Goal: Task Accomplishment & Management: Manage account settings

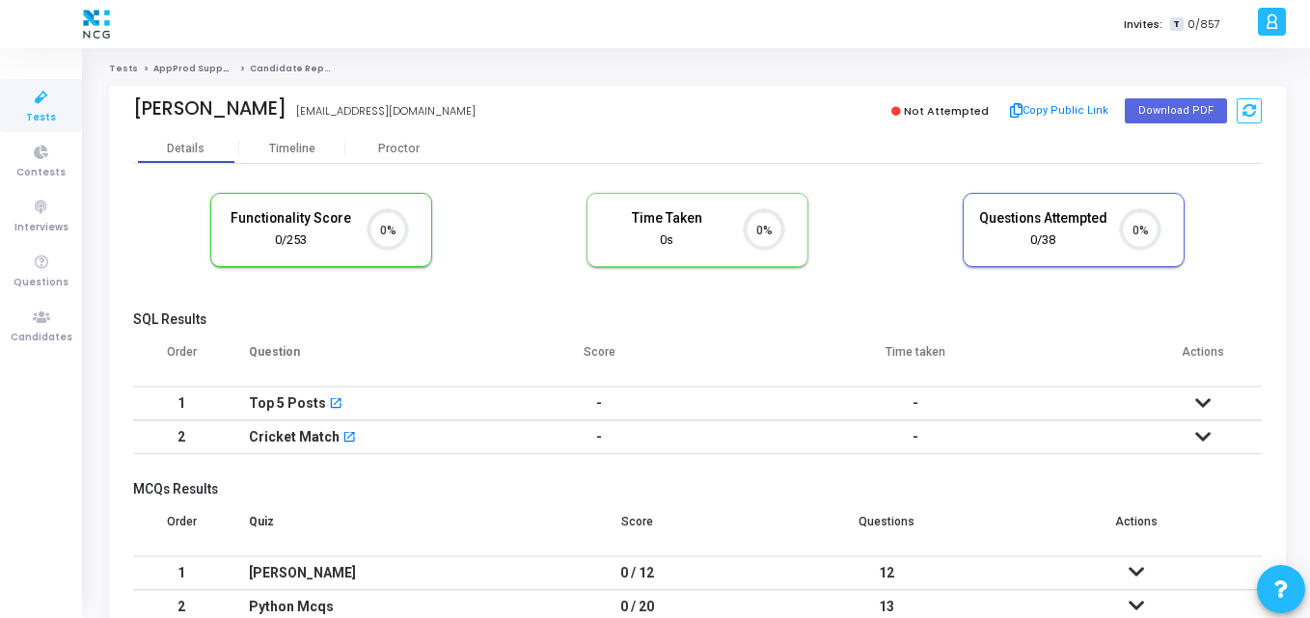
scroll to position [9, 9]
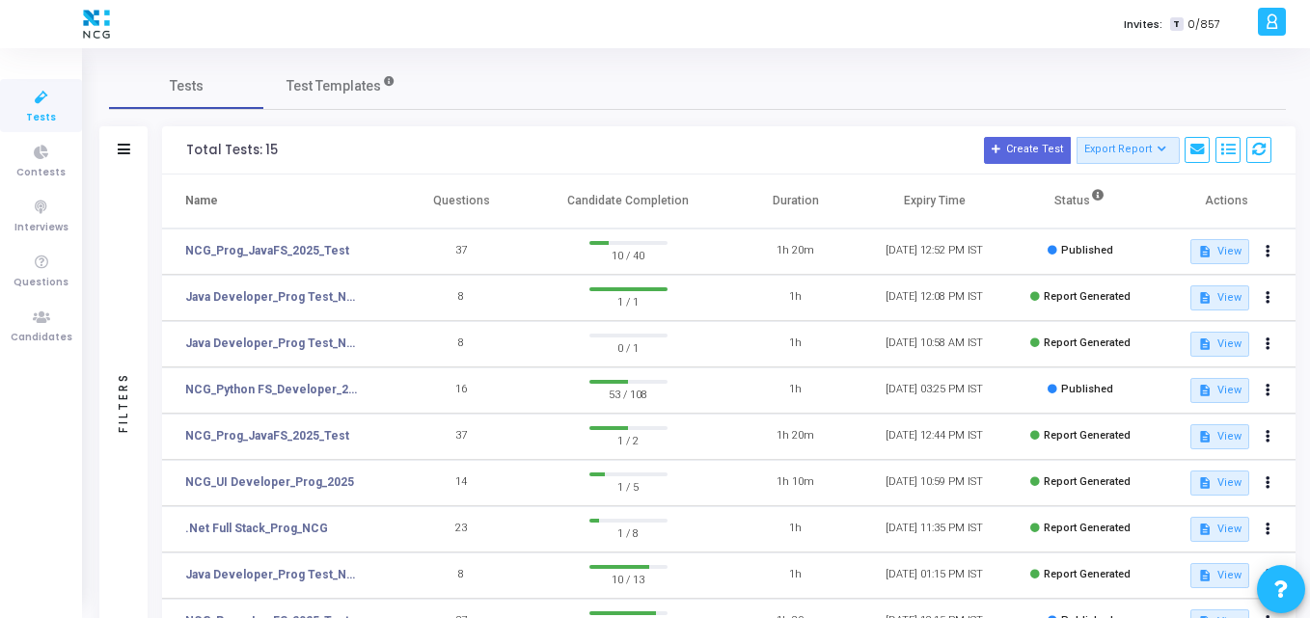
click at [483, 95] on div "Tests Test Templates" at bounding box center [697, 86] width 1177 height 46
click at [33, 302] on link "Candidates" at bounding box center [41, 325] width 82 height 53
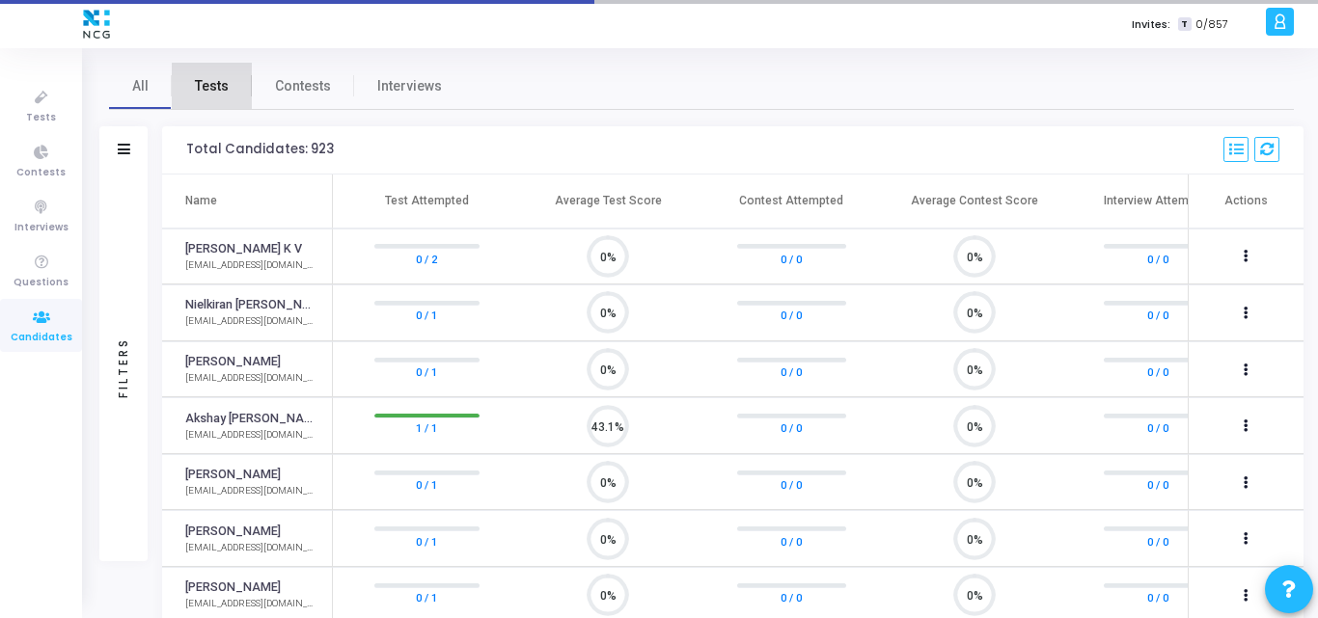
click at [227, 95] on span "Tests" at bounding box center [212, 86] width 34 height 20
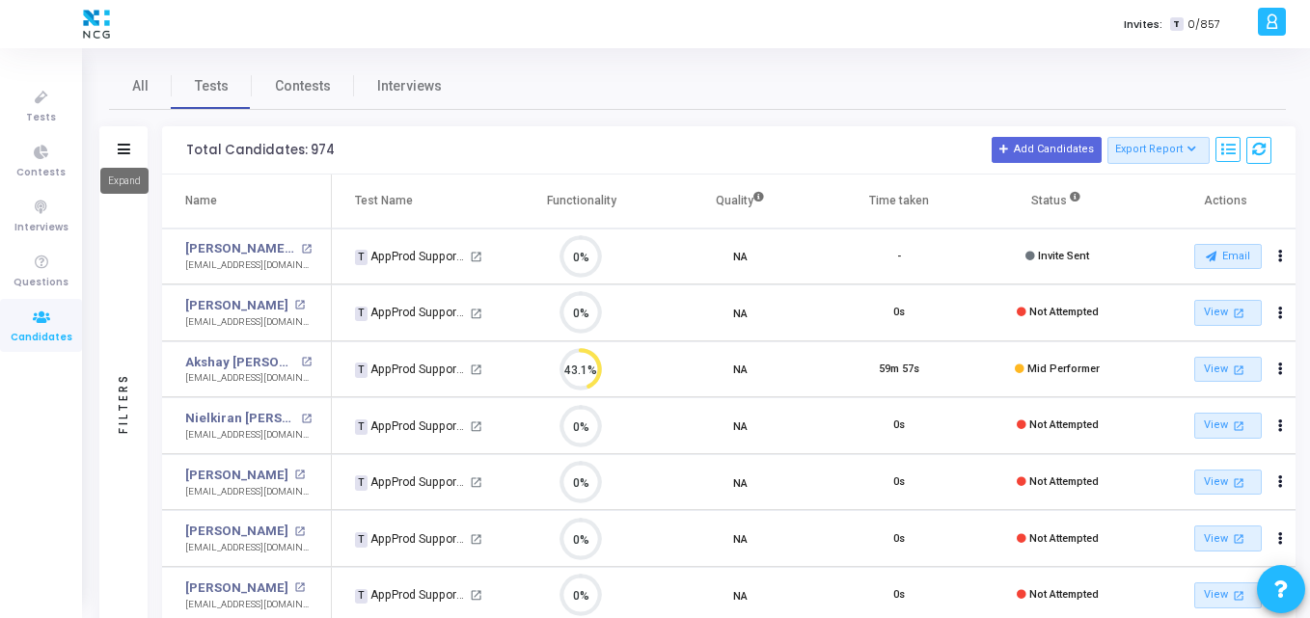
click at [125, 149] on icon at bounding box center [124, 149] width 13 height 11
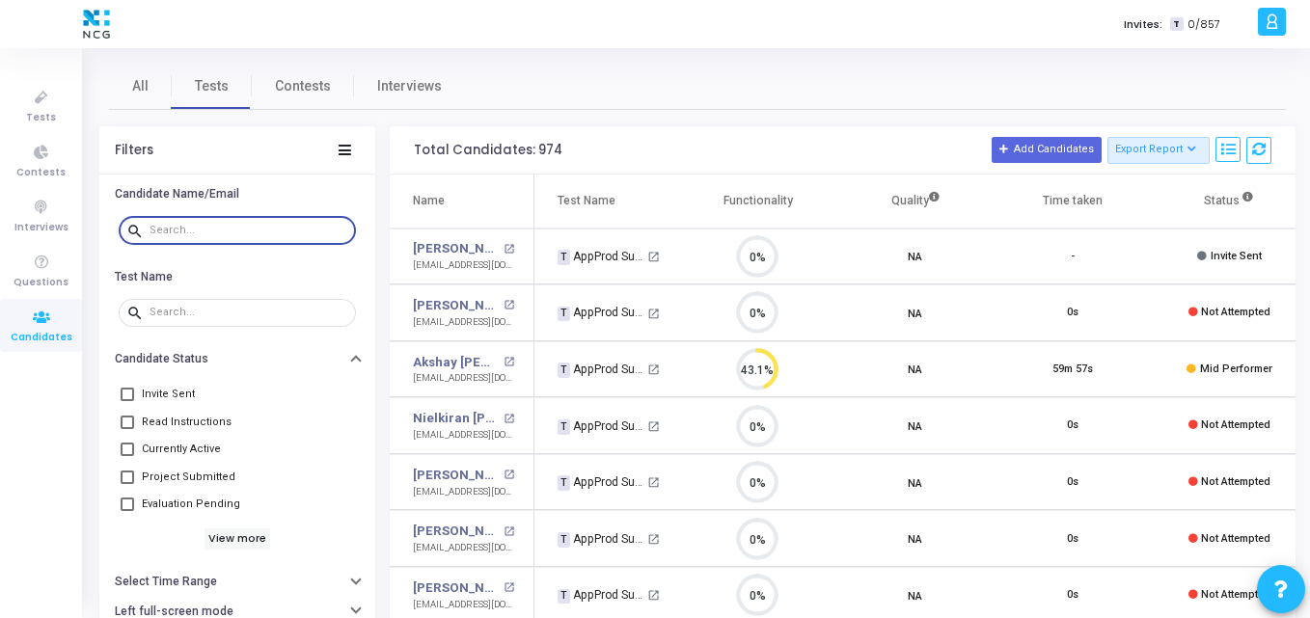
click at [239, 231] on input "text" at bounding box center [248, 231] width 199 height 12
paste input "swathireddy9.java@gmail.com"
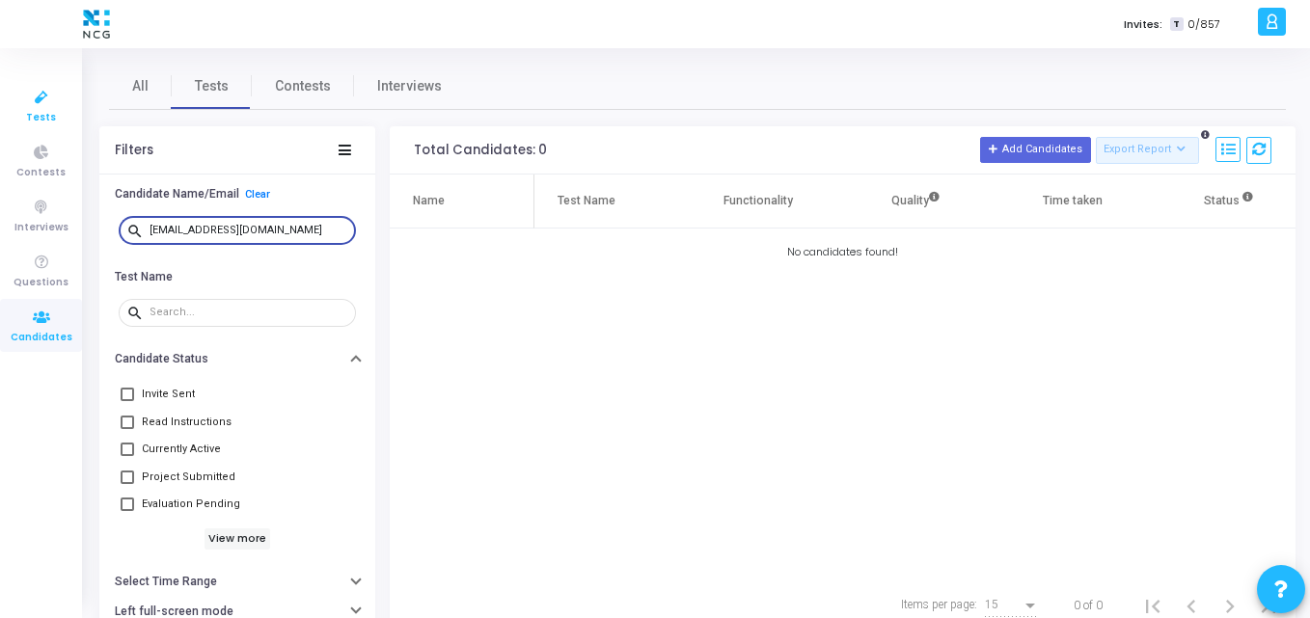
type input "swathireddy9.java@gmail.com"
click at [41, 103] on icon at bounding box center [41, 98] width 41 height 24
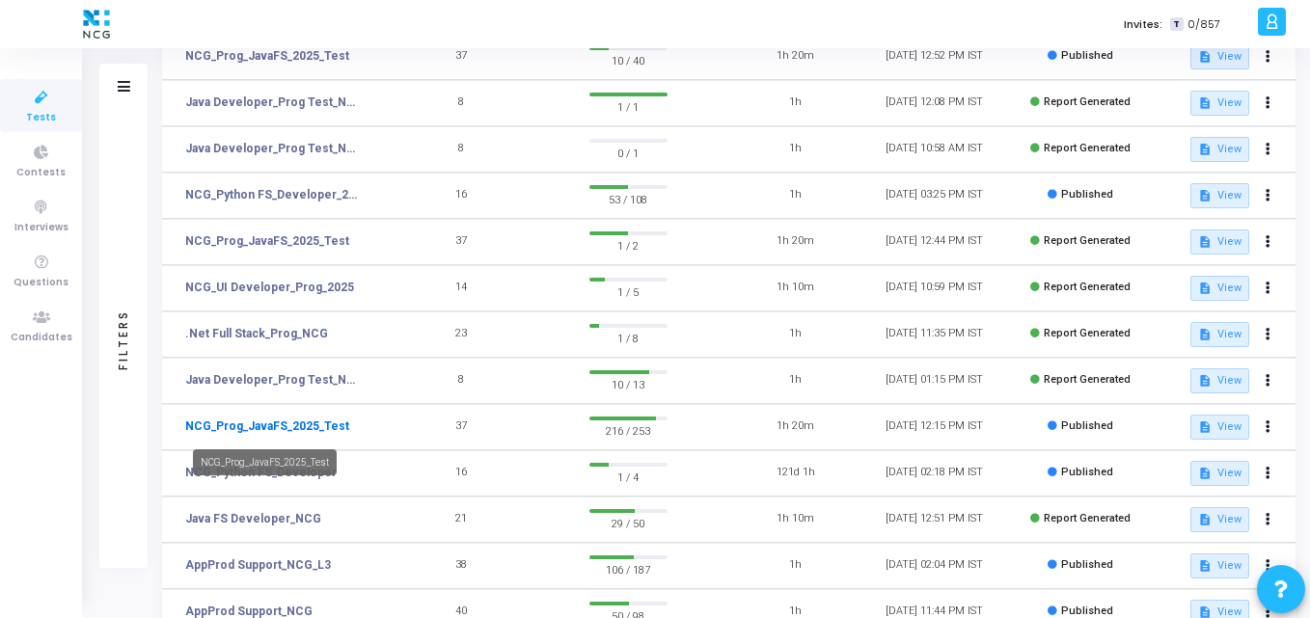
click at [260, 422] on link "NCG_Prog_JavaFS_2025_Test" at bounding box center [267, 426] width 164 height 17
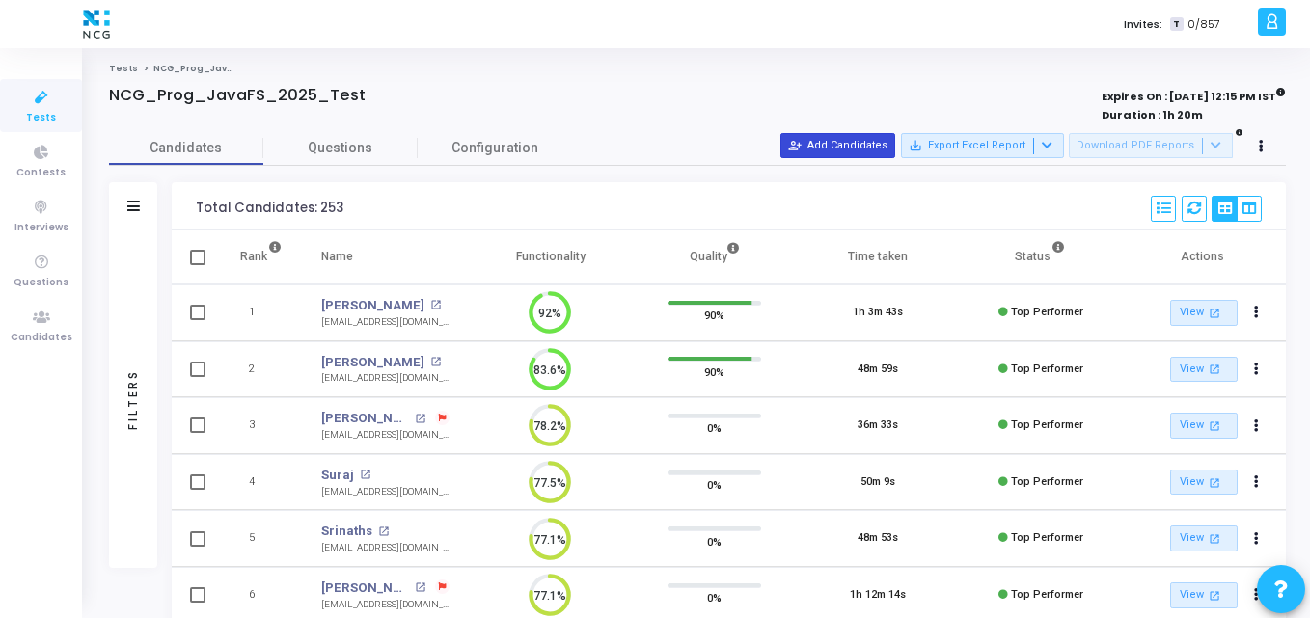
click at [850, 154] on button "person_add_alt Add Candidates" at bounding box center [837, 145] width 115 height 25
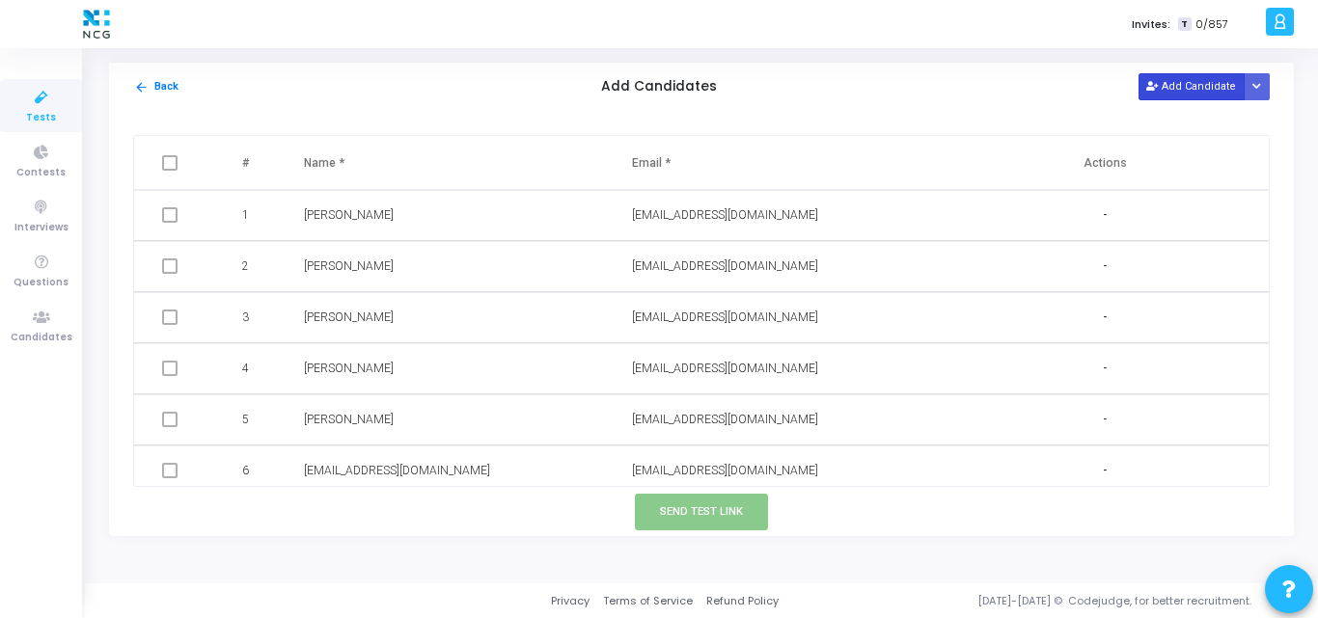
click at [1183, 80] on button "Add Candidate" at bounding box center [1191, 86] width 106 height 26
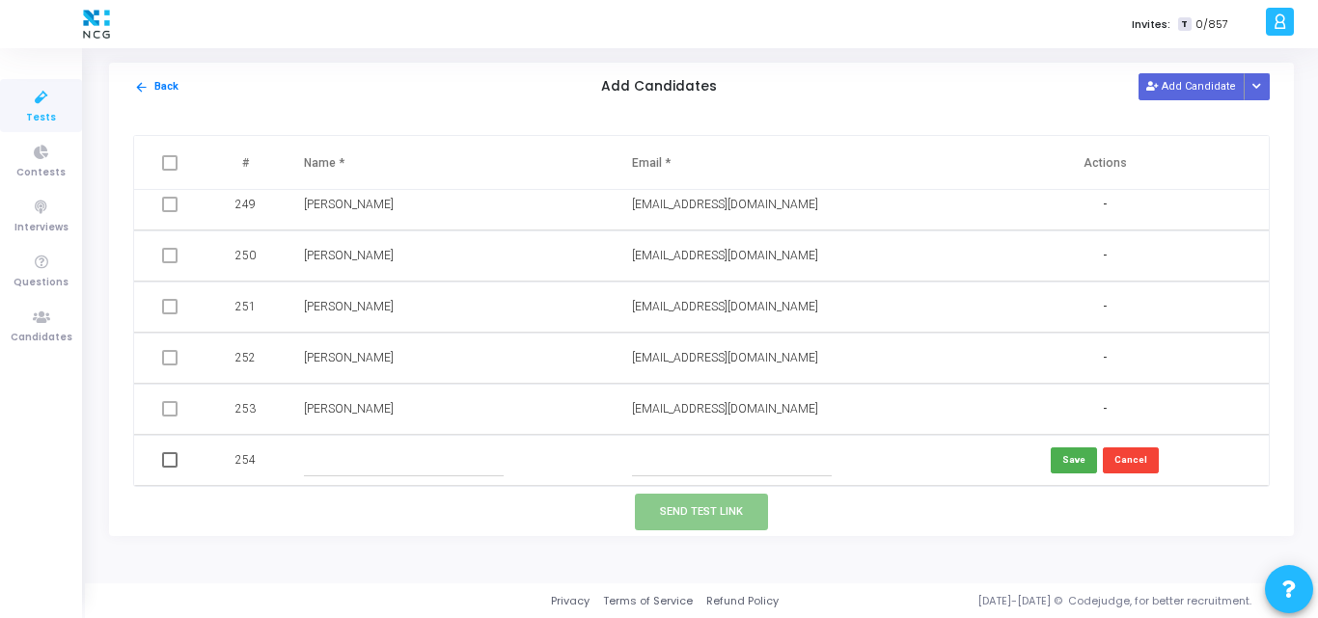
click at [661, 470] on input "text" at bounding box center [732, 461] width 200 height 32
paste input "swathireddy9.java@gmail.com"
type input "swathireddy9.java@gmail.com"
click at [371, 471] on input "text" at bounding box center [404, 461] width 200 height 32
type input "Swathi Reddy"
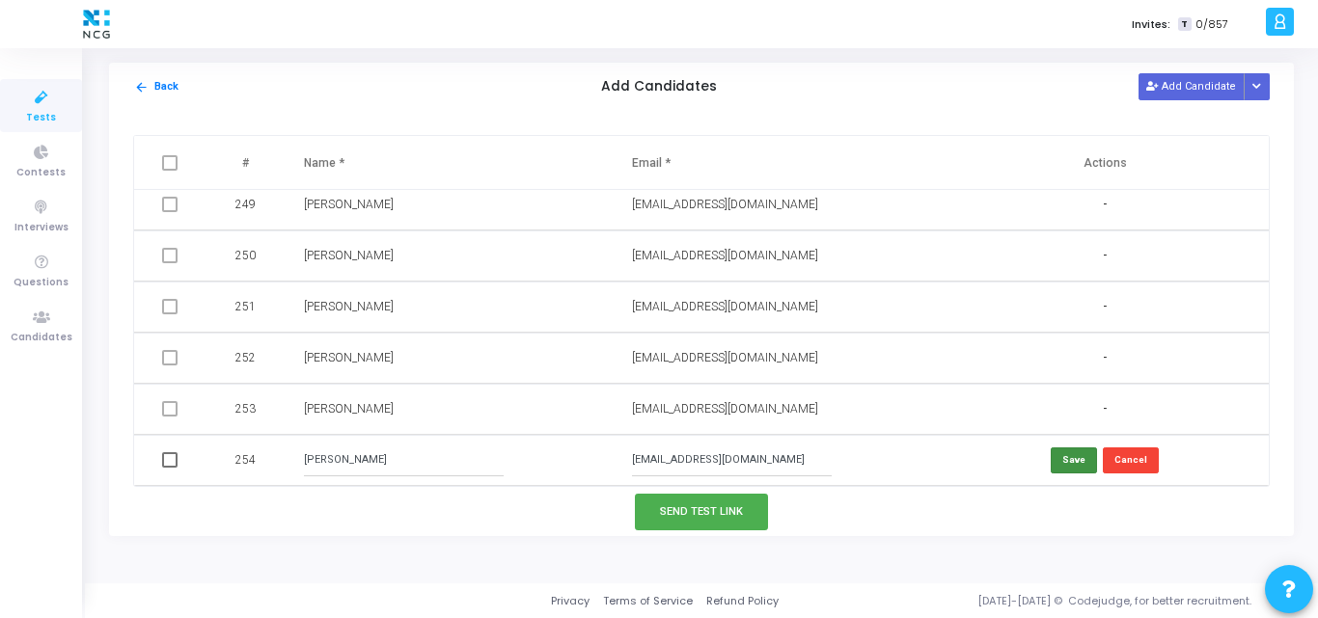
click at [1058, 453] on button "Save" at bounding box center [1073, 461] width 46 height 26
click at [168, 459] on span at bounding box center [169, 459] width 15 height 15
click at [169, 468] on input "checkbox" at bounding box center [169, 468] width 1 height 1
checkbox input "true"
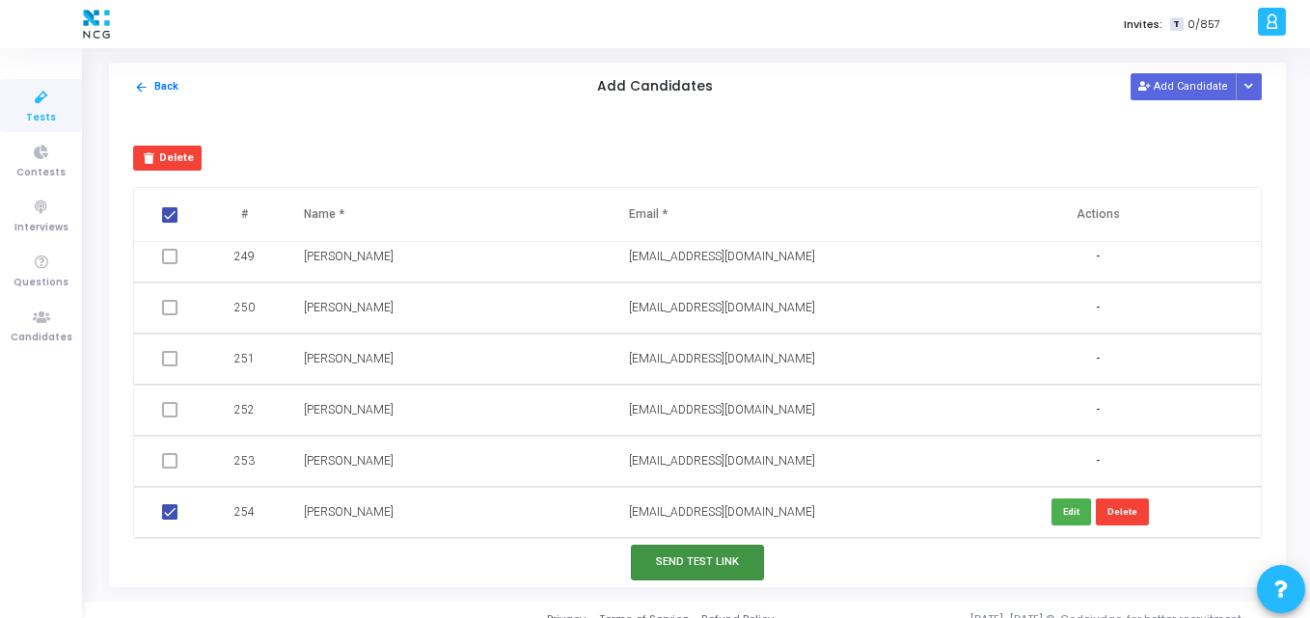
click at [699, 563] on button "Send Test Link" at bounding box center [697, 563] width 133 height 36
